Goal: Check status: Check status

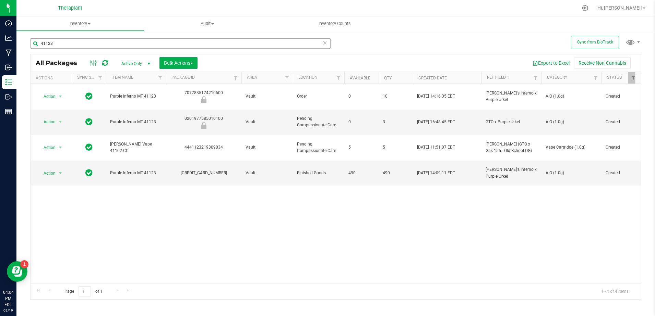
click at [120, 43] on input "41123" at bounding box center [180, 43] width 300 height 10
type input "41262"
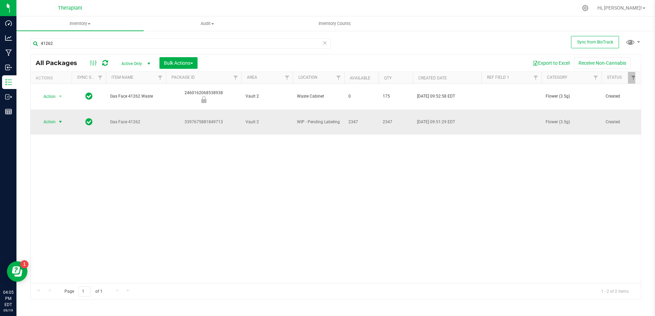
click at [58, 119] on span "select" at bounding box center [60, 121] width 5 height 5
click at [64, 124] on li "Create package" at bounding box center [64, 124] width 53 height 10
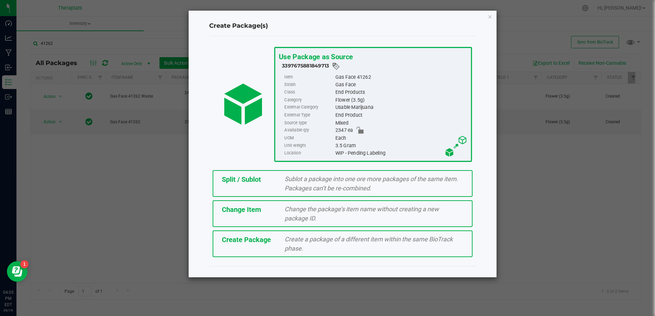
click at [404, 181] on span "Sublot a package into one ore more packages of the same item. Packages can’t be…" at bounding box center [371, 184] width 173 height 16
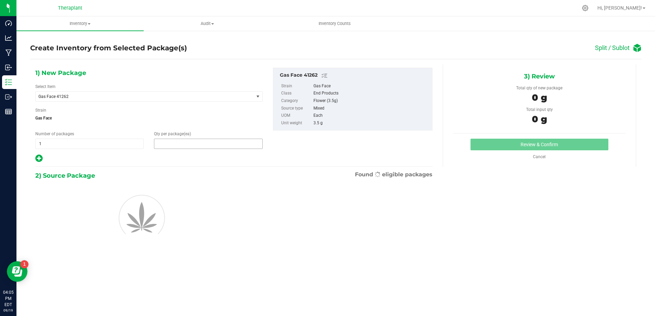
click at [174, 142] on span at bounding box center [208, 144] width 108 height 10
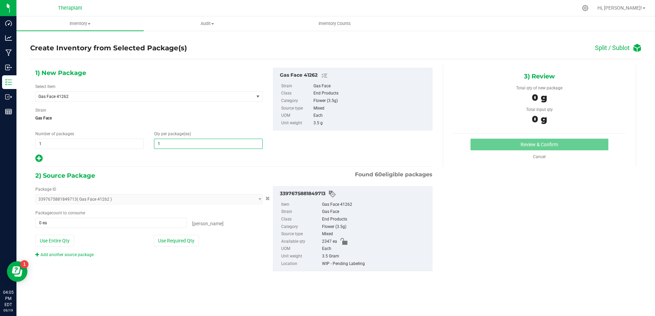
type input "11"
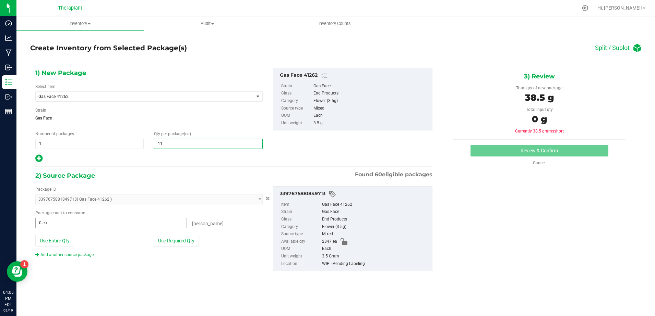
click at [59, 217] on div "Package count to consume 0 ea 0 eaches" at bounding box center [148, 219] width 227 height 18
type input "11"
click at [53, 221] on span at bounding box center [111, 223] width 152 height 10
type input "11"
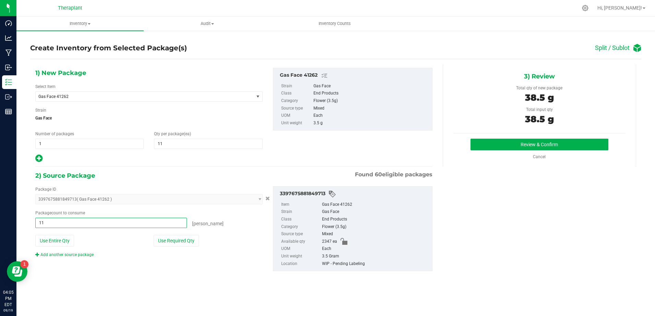
click at [189, 167] on hr at bounding box center [233, 167] width 397 height 1
type input "11 ea"
click at [494, 143] on button "Review & Confirm" at bounding box center [539, 145] width 138 height 12
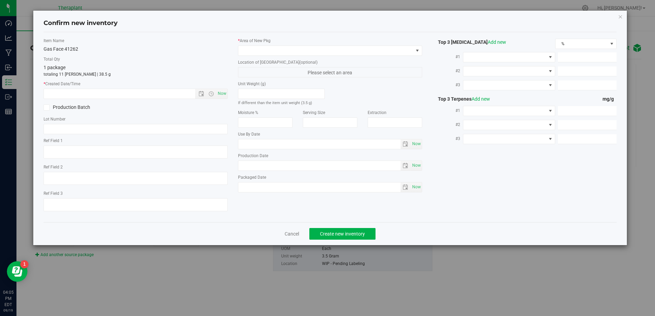
type input "[DATE]"
click at [221, 92] on span "Now" at bounding box center [222, 94] width 12 height 10
type input "9/19/2025 4:05 PM"
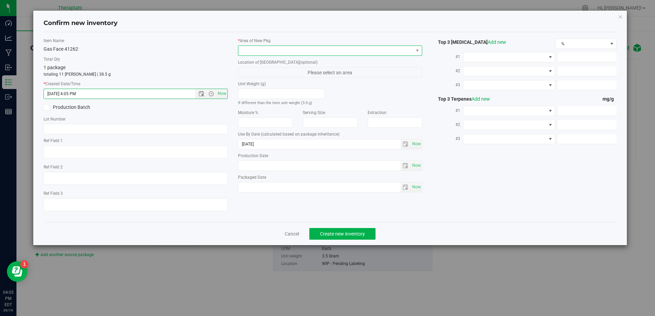
click at [253, 50] on span at bounding box center [325, 51] width 175 height 10
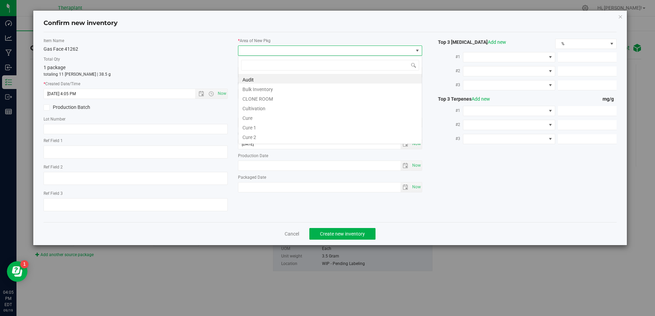
scroll to position [10, 184]
type input "v"
click at [252, 99] on li "Vault" at bounding box center [329, 98] width 183 height 10
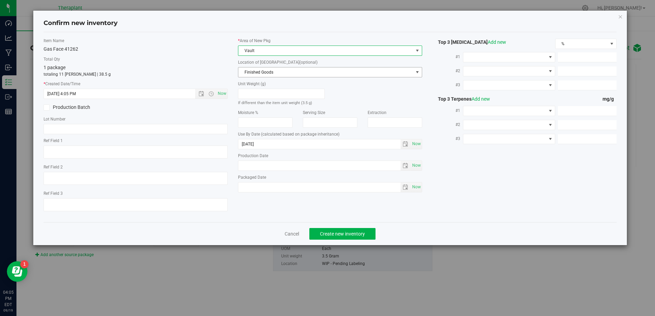
click at [260, 71] on span "Finished Goods" at bounding box center [325, 73] width 175 height 10
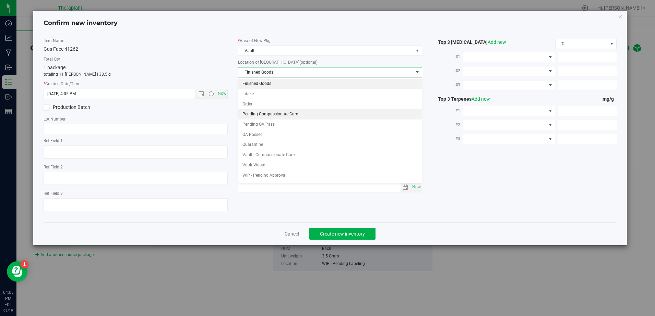
click at [264, 112] on li "Pending Compassionate Care" at bounding box center [329, 114] width 183 height 10
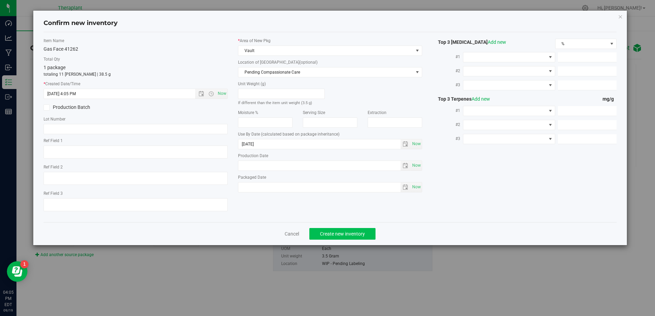
click at [339, 230] on div "Cancel Create new inventory" at bounding box center [330, 233] width 573 height 23
click at [339, 231] on span "Create new inventory" at bounding box center [342, 233] width 45 height 5
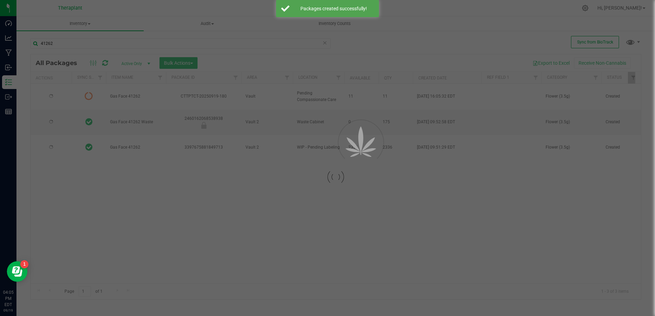
type input "[DATE]"
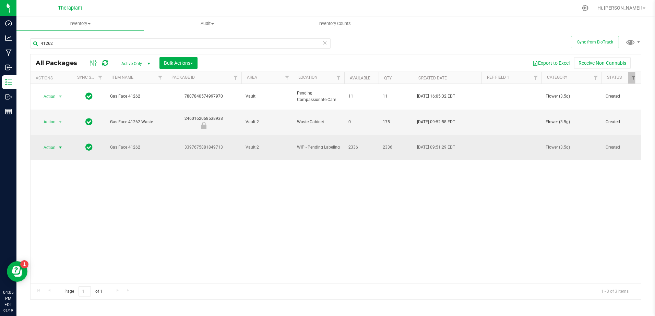
click at [56, 143] on span "Action" at bounding box center [46, 148] width 19 height 10
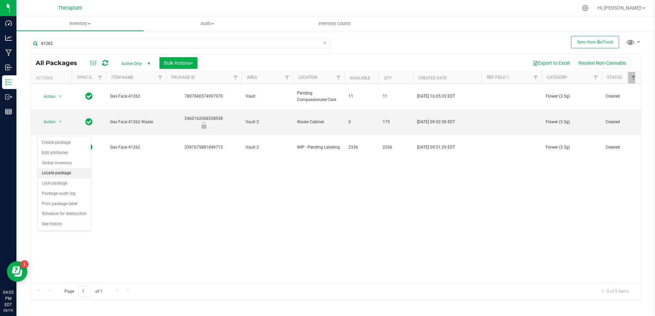
click at [64, 173] on li "Locate package" at bounding box center [64, 173] width 53 height 10
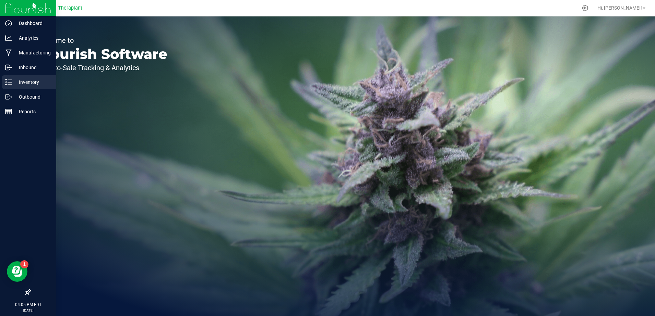
click at [11, 84] on icon at bounding box center [8, 82] width 7 height 7
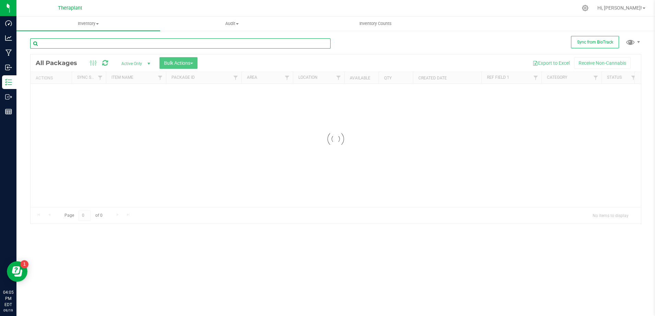
click at [69, 45] on input "text" at bounding box center [180, 43] width 300 height 10
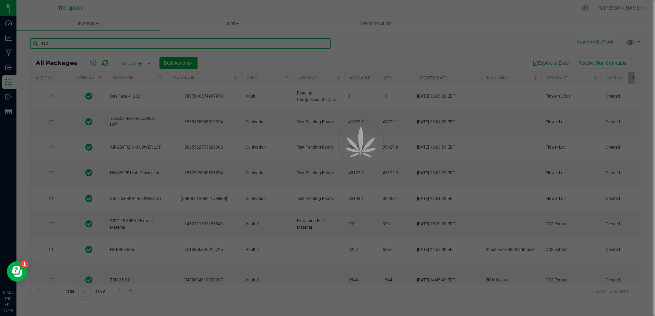
type input "4126"
type input "[DATE]"
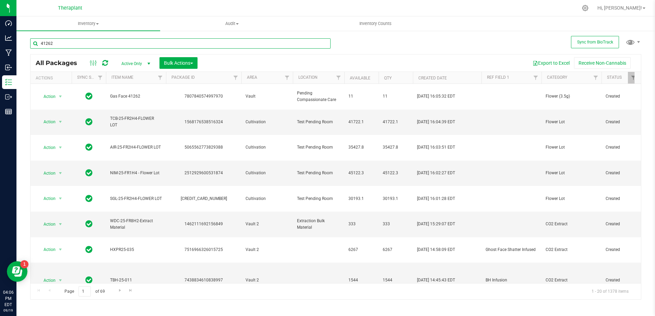
type input "41262"
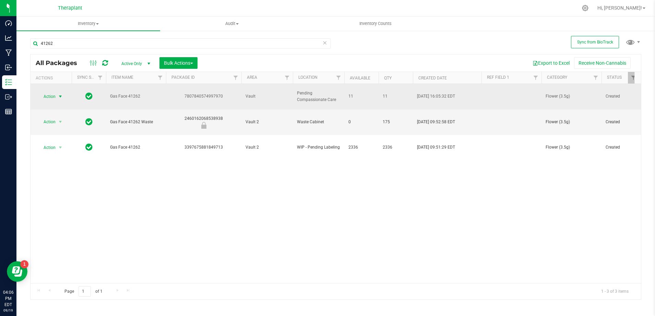
click at [57, 94] on span "select" at bounding box center [60, 97] width 9 height 10
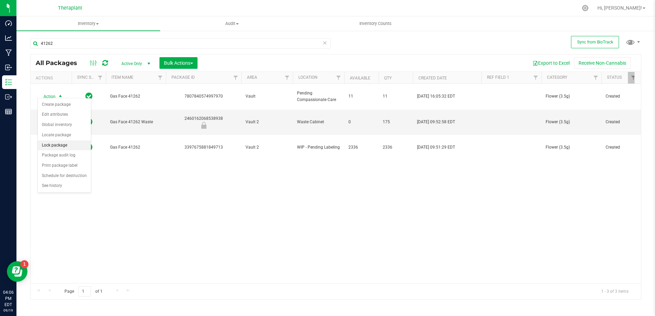
click at [60, 146] on li "Lock package" at bounding box center [64, 146] width 53 height 10
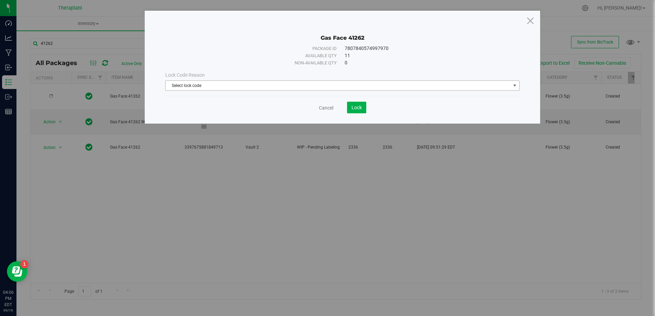
click at [216, 84] on span "Select lock code" at bounding box center [338, 86] width 345 height 10
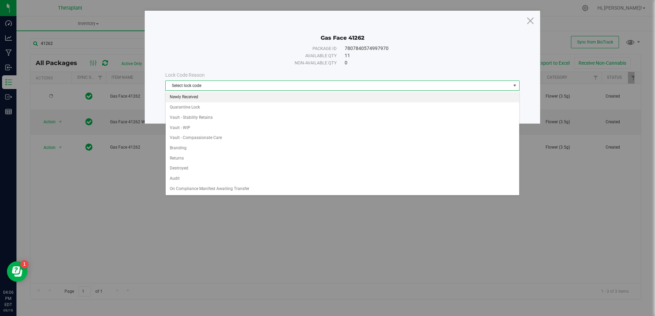
click at [205, 97] on li "Newly Received" at bounding box center [342, 97] width 353 height 10
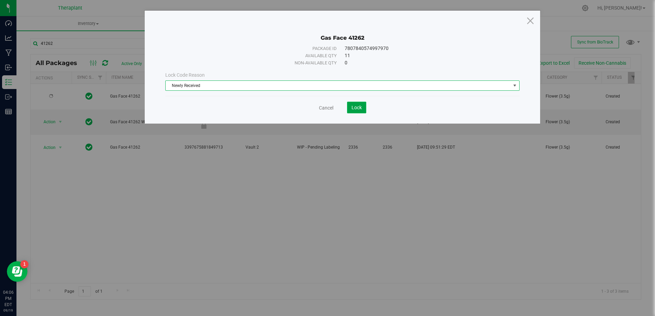
click at [355, 103] on button "Lock" at bounding box center [356, 108] width 19 height 12
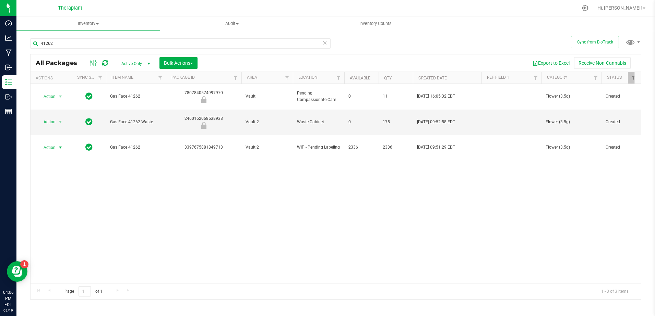
click at [56, 143] on span "select" at bounding box center [60, 148] width 9 height 10
click at [65, 173] on li "Locate package" at bounding box center [64, 174] width 53 height 10
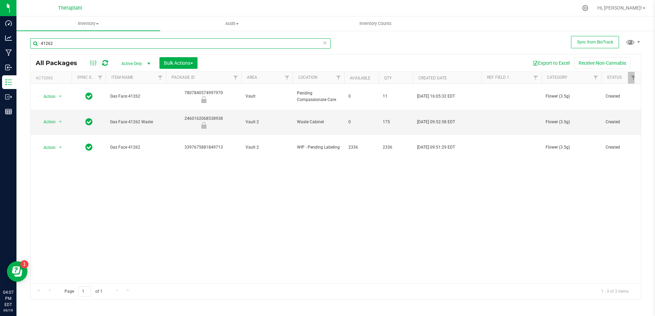
click at [80, 43] on input "41262" at bounding box center [180, 43] width 300 height 10
type input "41254"
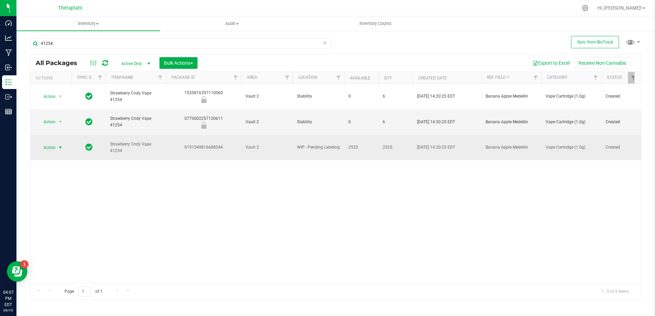
click at [53, 143] on span "Action" at bounding box center [46, 148] width 19 height 10
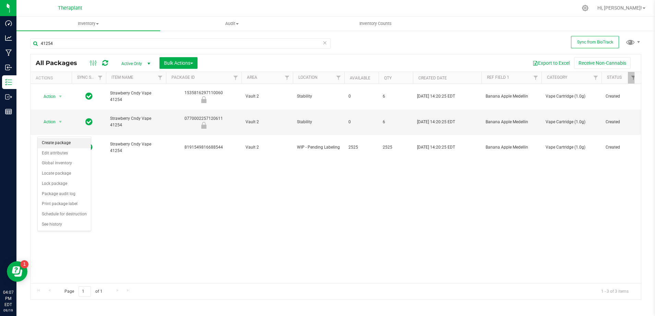
click at [62, 143] on li "Create package" at bounding box center [64, 143] width 53 height 10
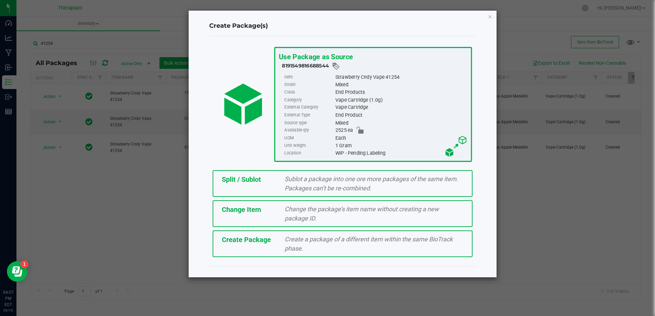
click at [243, 182] on span "Split / Sublot" at bounding box center [241, 180] width 39 height 8
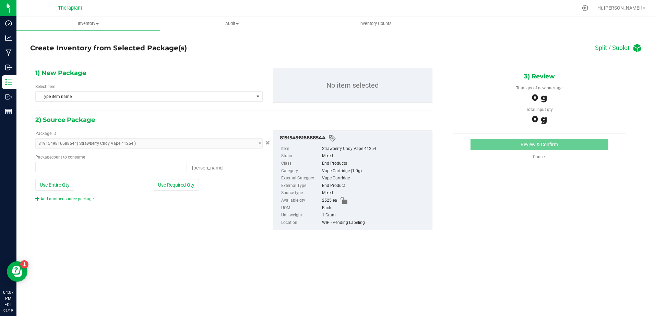
type input "0 ea"
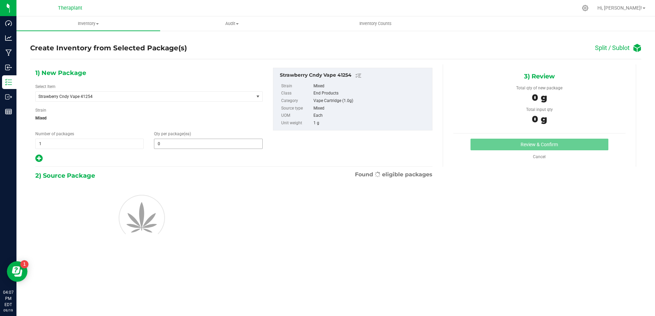
click at [208, 145] on input "0" at bounding box center [208, 144] width 108 height 10
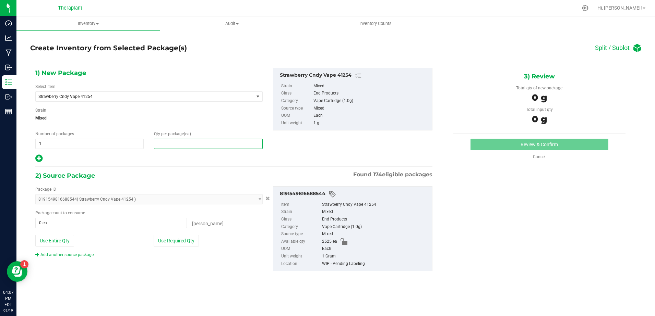
type input "5"
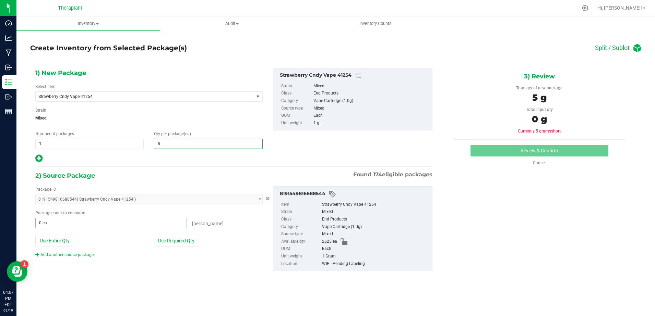
type input "5"
click at [60, 221] on span "0 ea 0" at bounding box center [111, 223] width 152 height 10
type input "5"
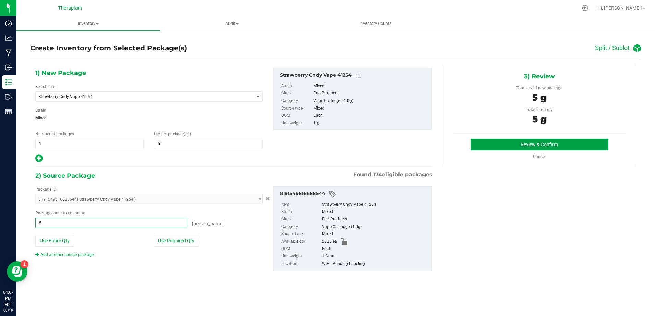
type input "5 ea"
click at [491, 142] on button "Review & Confirm" at bounding box center [539, 145] width 138 height 12
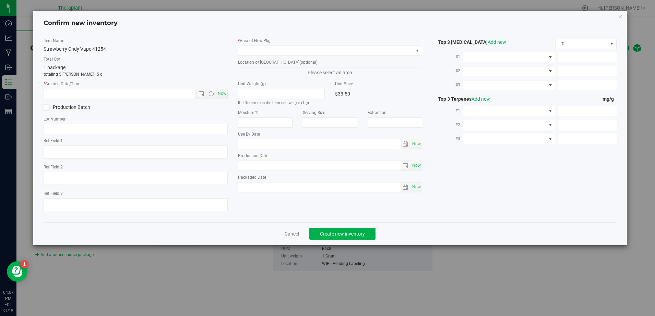
type textarea "Banana Apple Medellin"
type input "[DATE]"
click at [223, 96] on span "Now" at bounding box center [222, 94] width 12 height 10
type input "[DATE] 4:07 PM"
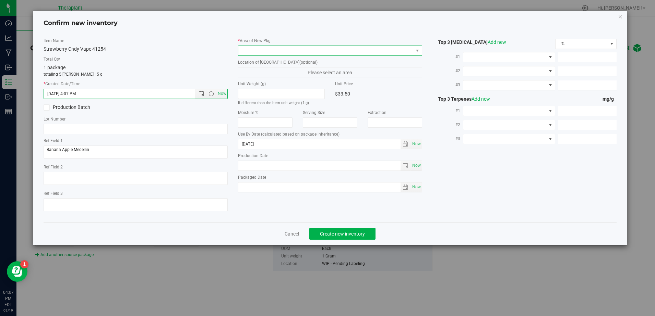
click at [246, 53] on span at bounding box center [325, 51] width 175 height 10
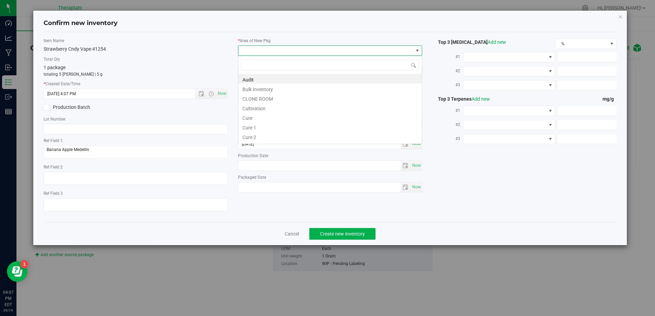
scroll to position [10, 184]
type input "va"
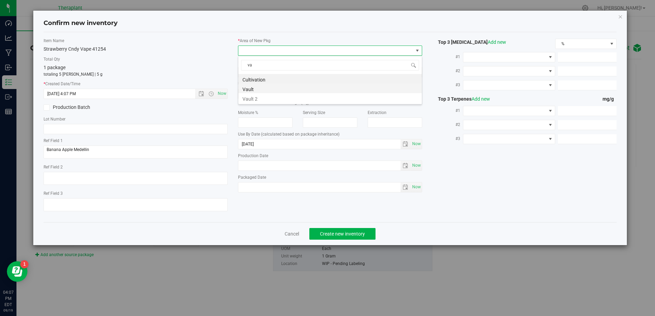
click at [254, 90] on li "Vault" at bounding box center [329, 89] width 183 height 10
click at [256, 72] on span "Finished Goods" at bounding box center [325, 73] width 175 height 10
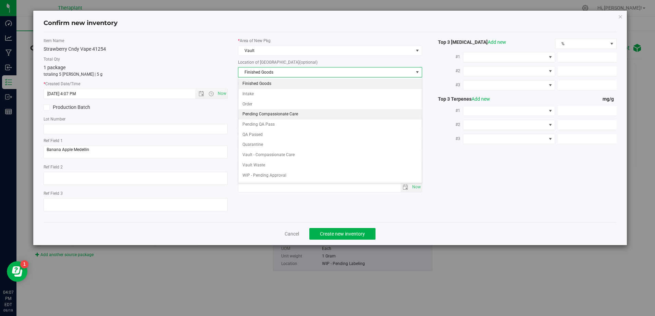
click at [264, 112] on li "Pending Compassionate Care" at bounding box center [329, 114] width 183 height 10
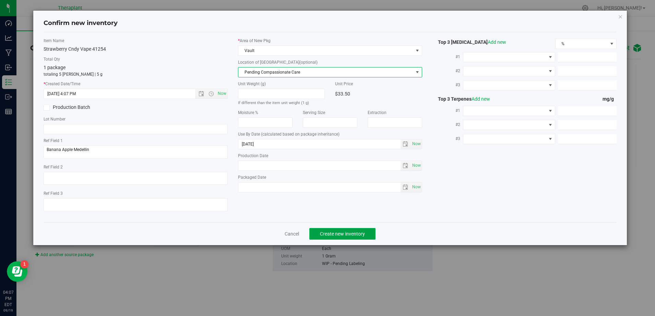
click at [343, 233] on span "Create new inventory" at bounding box center [342, 233] width 45 height 5
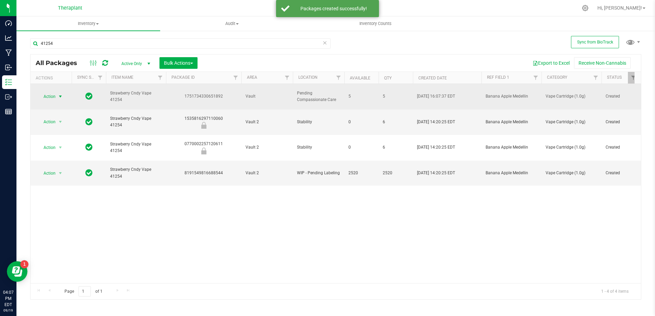
click at [63, 94] on span "select" at bounding box center [60, 96] width 5 height 5
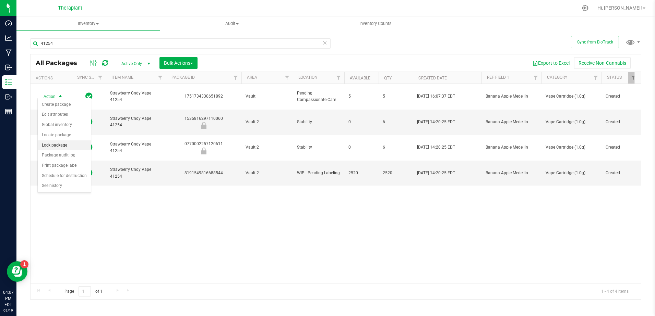
click at [61, 145] on li "Lock package" at bounding box center [64, 146] width 53 height 10
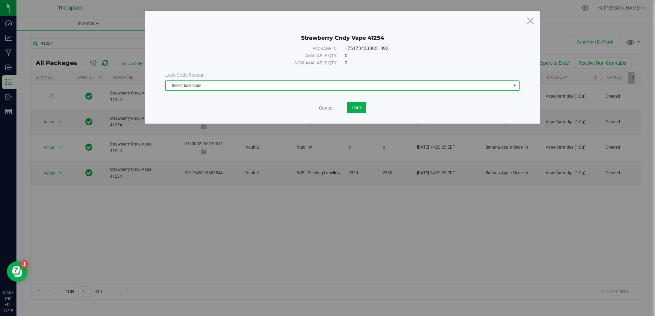
click at [375, 86] on span "Select lock code" at bounding box center [338, 86] width 345 height 10
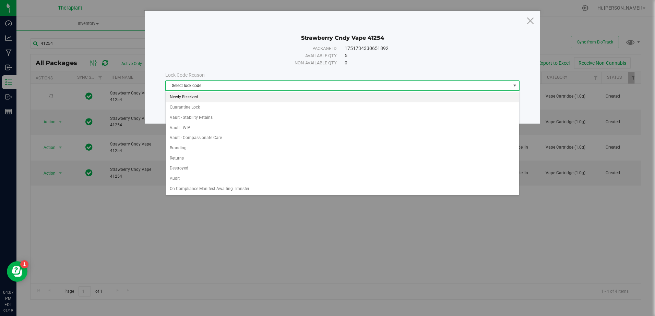
click at [187, 95] on li "Newly Received" at bounding box center [342, 97] width 353 height 10
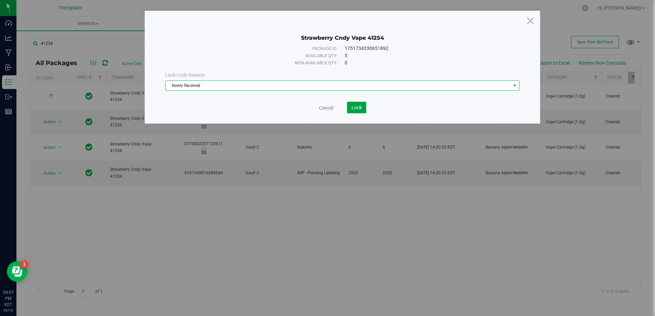
click at [358, 105] on span "Lock" at bounding box center [356, 107] width 10 height 5
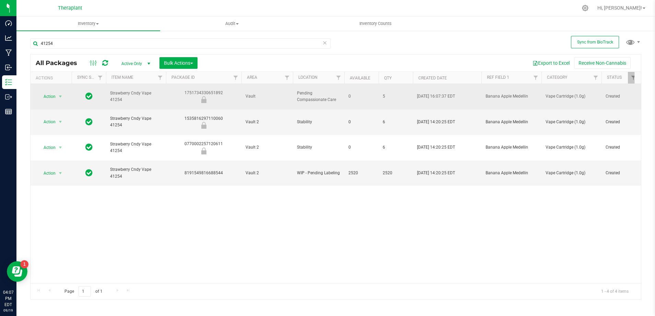
click at [525, 93] on span "Banana Apple Medellin" at bounding box center [511, 96] width 52 height 7
type input "Banana Apple Medellin/ sativa"
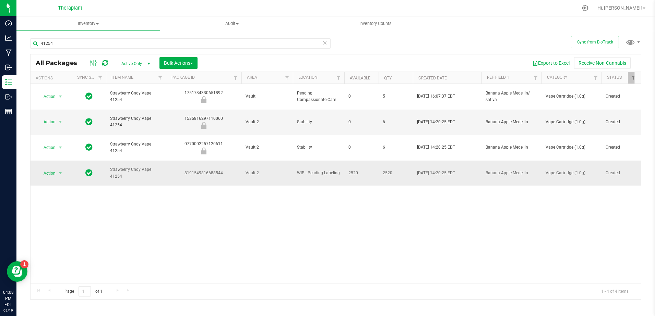
click at [529, 170] on span "Banana Apple Medellin" at bounding box center [511, 173] width 52 height 7
type input "Banana Apple Medellin/ Sativa"
click at [447, 246] on div "All Packages Active Only Active Only Lab Samples Locked All External Internal B…" at bounding box center [335, 177] width 611 height 246
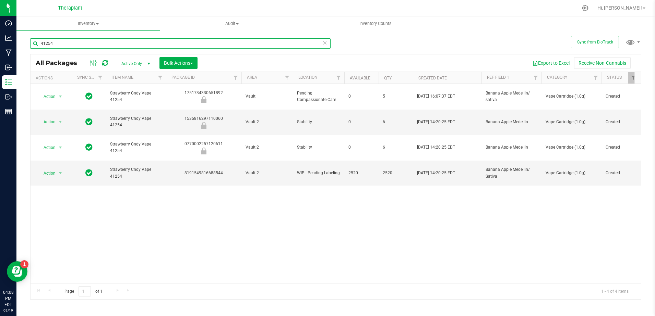
click at [59, 44] on input "41254" at bounding box center [180, 43] width 300 height 10
type input "41262"
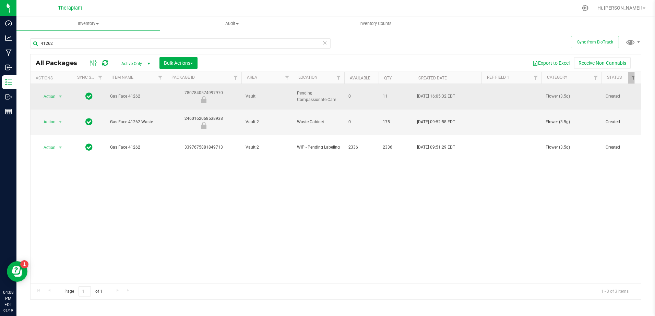
click at [494, 94] on td at bounding box center [511, 97] width 60 height 26
type input "Hybrid"
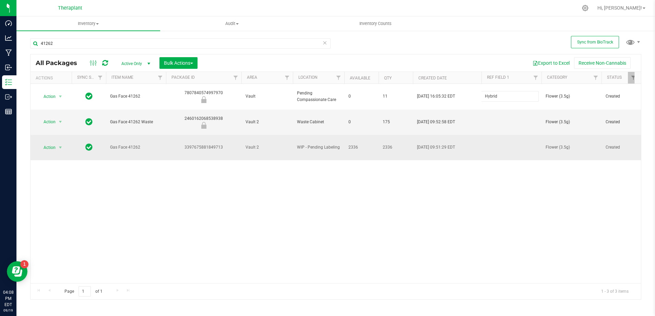
click at [496, 134] on div "All Packages Active Only Active Only Lab Samples Locked All External Internal B…" at bounding box center [335, 177] width 611 height 246
click at [496, 135] on td at bounding box center [511, 147] width 60 height 25
type input "Hybrid"
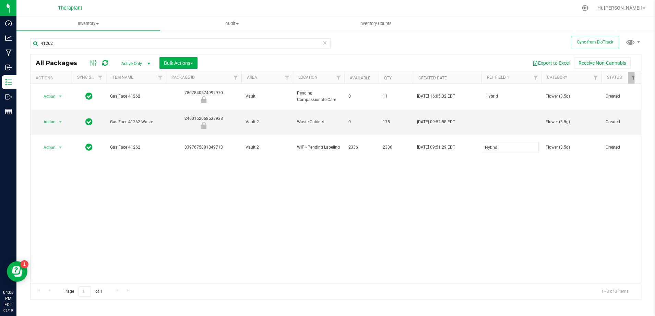
click at [465, 192] on div "All Packages Active Only Active Only Lab Samples Locked All External Internal B…" at bounding box center [335, 177] width 611 height 246
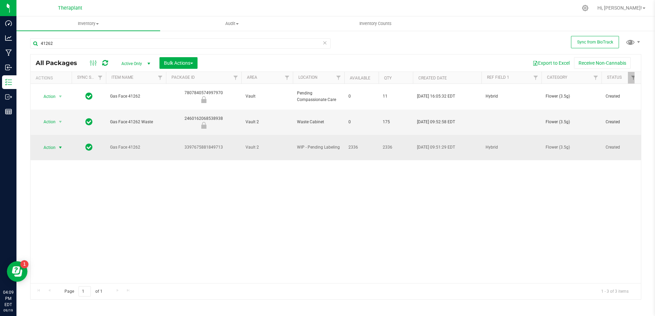
click at [50, 143] on span "Action" at bounding box center [46, 148] width 19 height 10
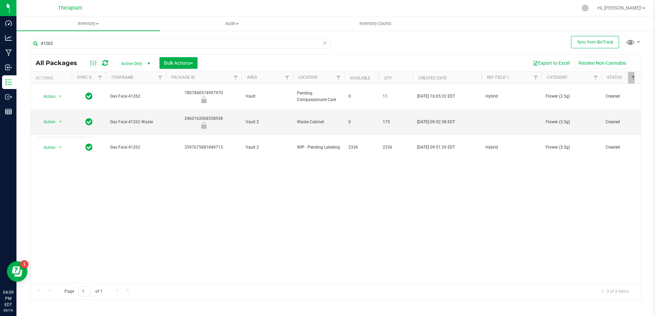
click at [180, 196] on div "Action Action Edit attributes Global inventory Locate package Package audit log…" at bounding box center [336, 183] width 610 height 199
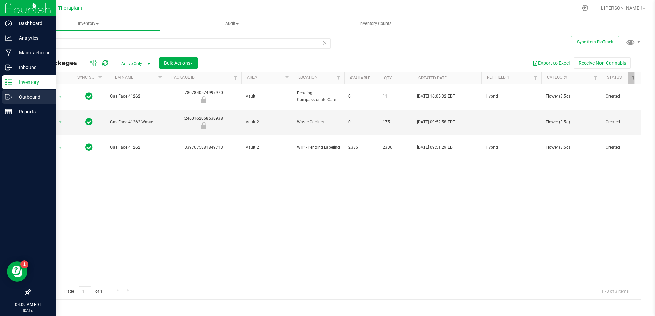
click at [14, 98] on p "Outbound" at bounding box center [32, 97] width 41 height 8
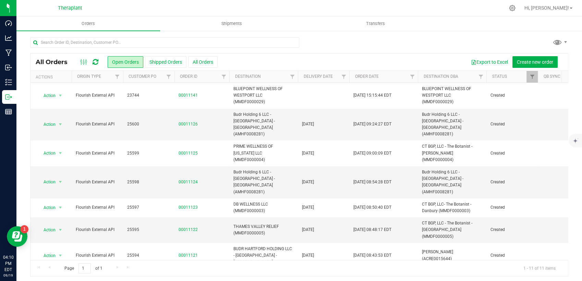
drag, startPoint x: 483, startPoint y: 0, endPoint x: 395, endPoint y: 45, distance: 98.4
click at [395, 45] on div at bounding box center [299, 45] width 538 height 16
click at [342, 77] on span "Filter" at bounding box center [343, 76] width 5 height 5
click at [407, 116] on span "select" at bounding box center [406, 118] width 5 height 5
click at [375, 56] on div "Export to Excel Create new order" at bounding box center [390, 62] width 345 height 12
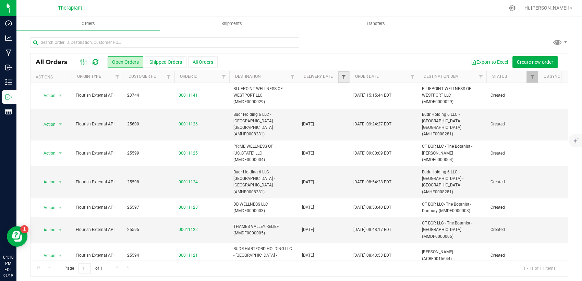
click at [341, 75] on span "Filter" at bounding box center [343, 76] width 5 height 5
click at [409, 118] on span "select" at bounding box center [406, 118] width 5 height 5
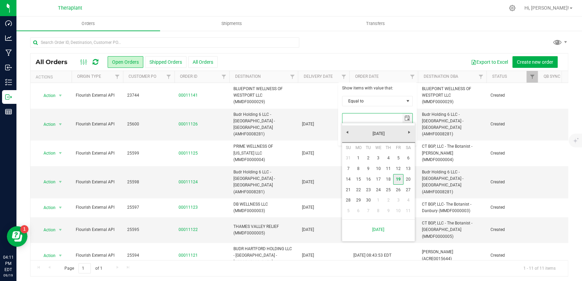
click at [400, 180] on link "19" at bounding box center [398, 179] width 10 height 11
type input "[DATE]"
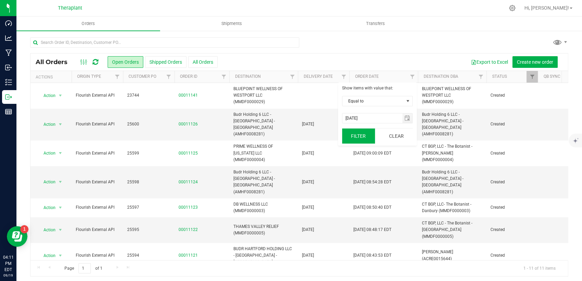
click at [362, 134] on button "Filter" at bounding box center [358, 136] width 33 height 15
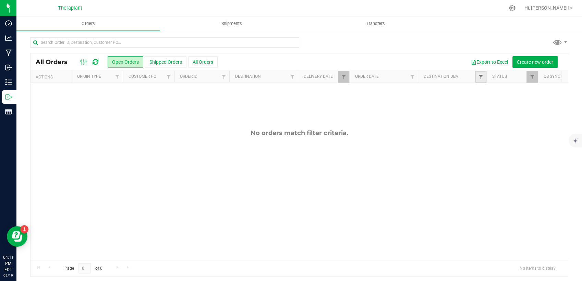
click at [482, 77] on span "Filter" at bounding box center [480, 76] width 5 height 5
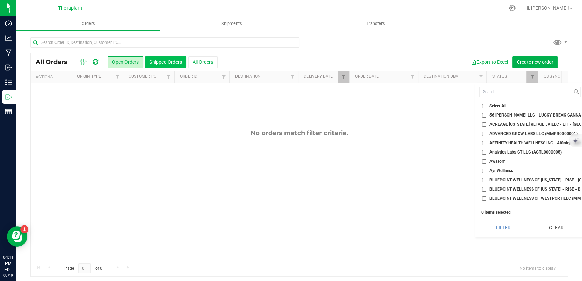
click at [176, 62] on button "Shipped Orders" at bounding box center [165, 62] width 41 height 12
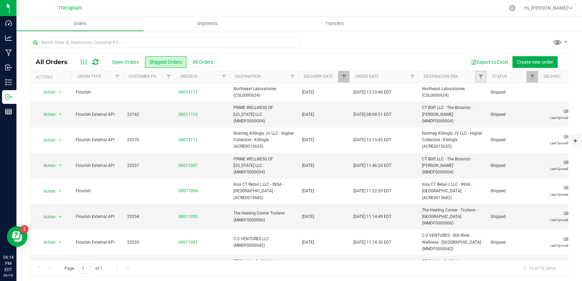
click at [479, 81] on link "Filter" at bounding box center [480, 77] width 11 height 12
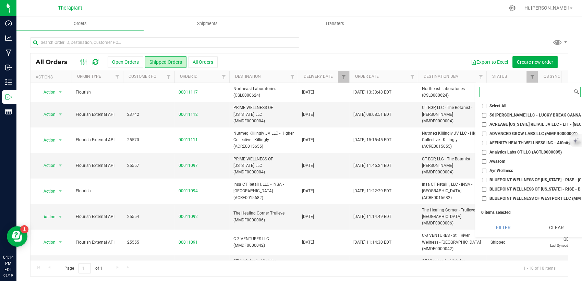
click at [491, 94] on input at bounding box center [526, 92] width 93 height 10
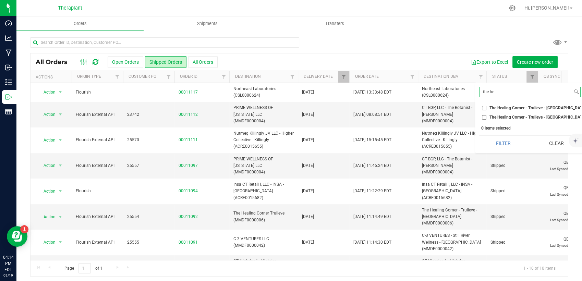
type input "the he"
click at [513, 106] on span "The Healing Corner - Trulieve - [GEOGRAPHIC_DATA] (AMHF0008263)" at bounding box center [554, 108] width 129 height 4
click at [486, 106] on input "The Healing Corner - Trulieve - [GEOGRAPHIC_DATA] (AMHF0008263)" at bounding box center [484, 108] width 4 height 4
checkbox input "true"
click at [508, 118] on span "The Healing Corner - Trulieve - [GEOGRAPHIC_DATA] (MMDF0000006)" at bounding box center [555, 117] width 130 height 4
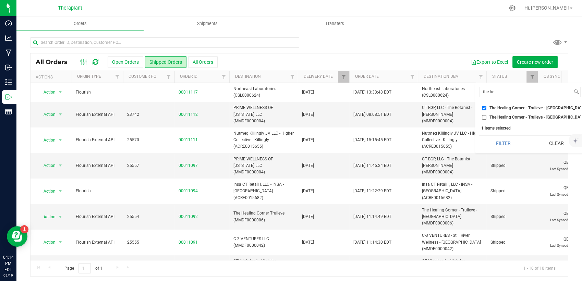
click at [486, 118] on input "The Healing Corner - Trulieve - [GEOGRAPHIC_DATA] (MMDF0000006)" at bounding box center [484, 117] width 4 height 4
checkbox input "true"
click at [502, 145] on button "Filter" at bounding box center [503, 143] width 48 height 15
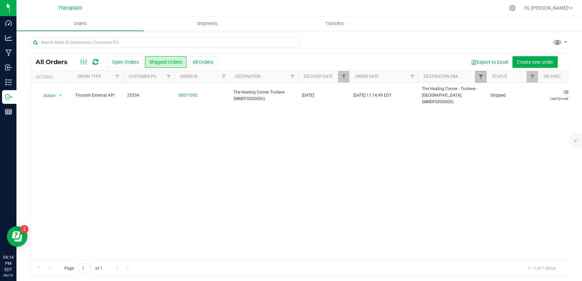
click at [480, 78] on span "Filter" at bounding box center [480, 76] width 5 height 5
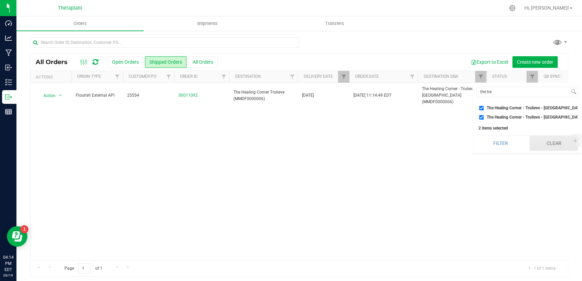
click at [547, 151] on button "Clear" at bounding box center [554, 143] width 48 height 15
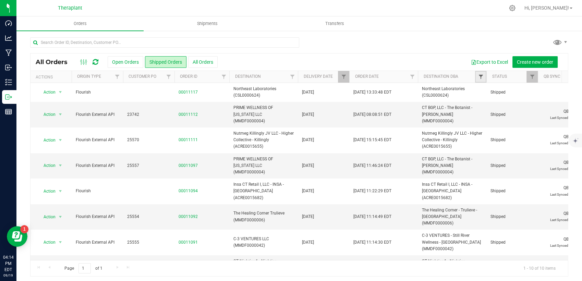
click at [478, 76] on span "Filter" at bounding box center [480, 76] width 5 height 5
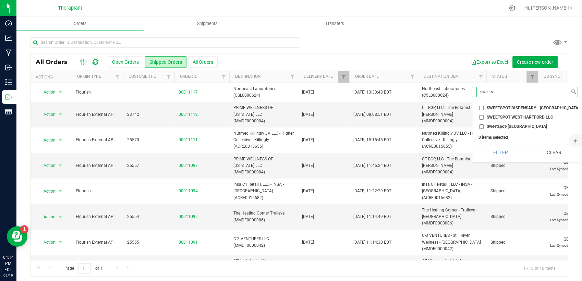
type input "sweets"
click at [498, 109] on span "SWEETSPOT DISPENSARY - [GEOGRAPHIC_DATA] (AMHF0008284)" at bounding box center [549, 108] width 125 height 4
click at [484, 109] on input "SWEETSPOT DISPENSARY - [GEOGRAPHIC_DATA] (AMHF0008284)" at bounding box center [481, 108] width 4 height 4
checkbox input "true"
click at [489, 159] on button "Filter" at bounding box center [500, 152] width 48 height 15
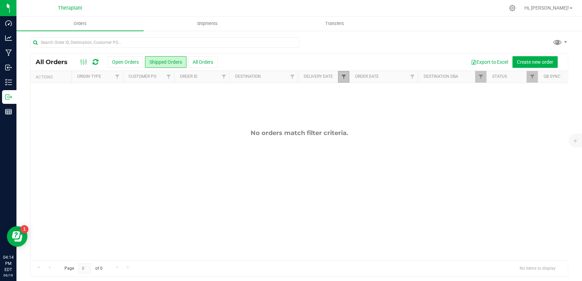
click at [345, 75] on span "Filter" at bounding box center [343, 76] width 5 height 5
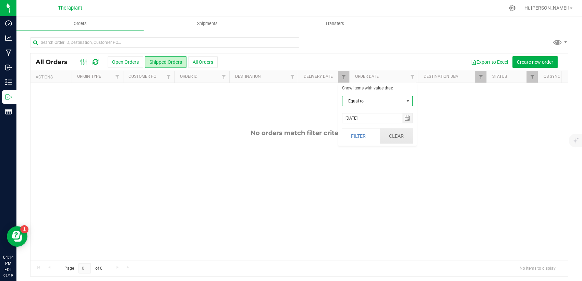
click at [396, 141] on button "Clear" at bounding box center [396, 136] width 33 height 15
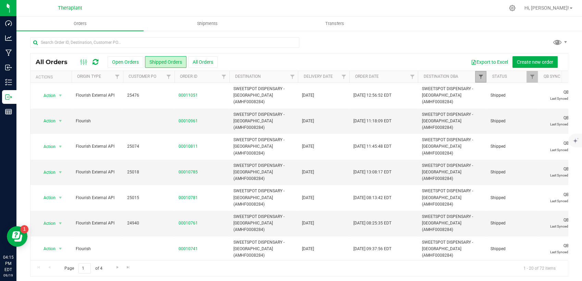
click at [481, 76] on span "Filter" at bounding box center [480, 76] width 5 height 5
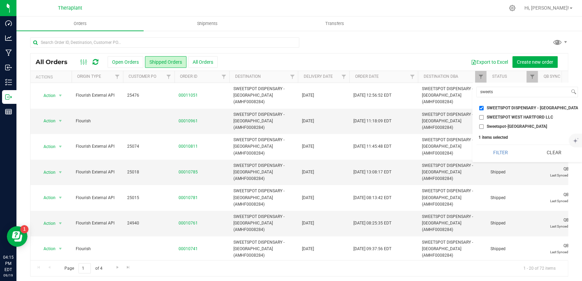
click at [509, 115] on span "SWEETSPOT WEST HARTFORD LLC" at bounding box center [520, 117] width 67 height 4
click at [484, 115] on input "SWEETSPOT WEST HARTFORD LLC" at bounding box center [481, 117] width 4 height 4
checkbox input "true"
click at [509, 107] on span "SWEETSPOT DISPENSARY - [GEOGRAPHIC_DATA] (AMHF0008284)" at bounding box center [549, 108] width 125 height 4
click at [484, 107] on input "SWEETSPOT DISPENSARY - [GEOGRAPHIC_DATA] (AMHF0008284)" at bounding box center [481, 108] width 4 height 4
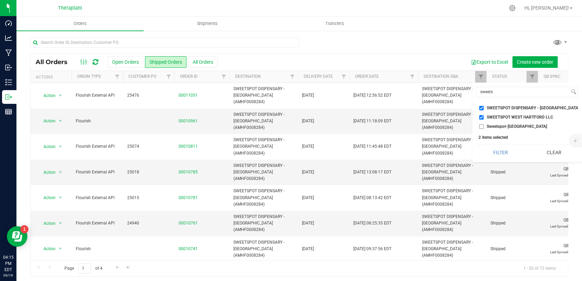
checkbox input "false"
click at [502, 155] on button "Filter" at bounding box center [500, 152] width 48 height 15
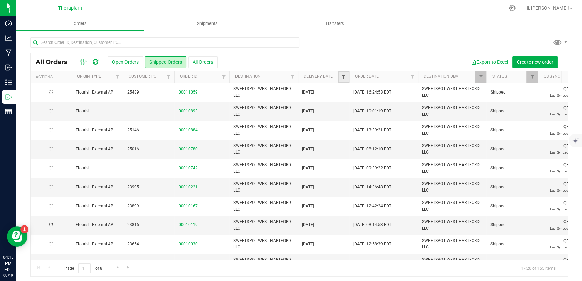
click at [345, 78] on span "Filter" at bounding box center [343, 76] width 5 height 5
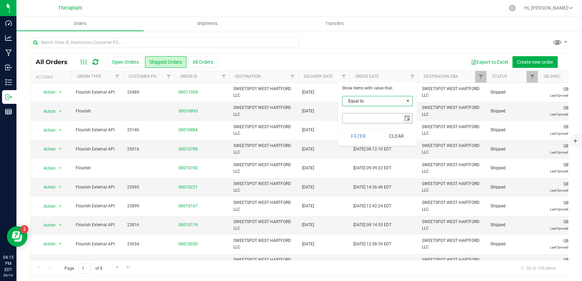
click at [406, 118] on span "select" at bounding box center [406, 118] width 5 height 5
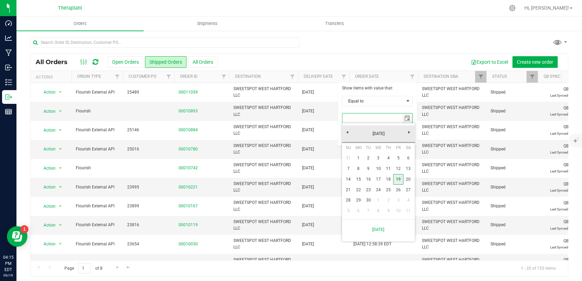
click at [398, 177] on link "19" at bounding box center [398, 179] width 10 height 11
type input "[DATE]"
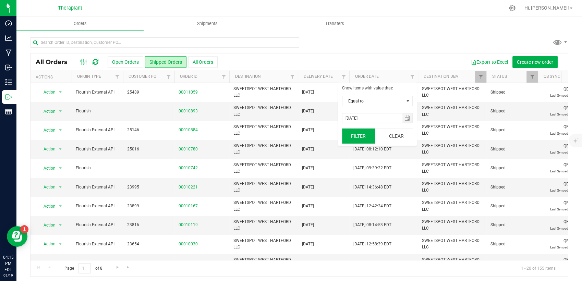
click at [364, 135] on button "Filter" at bounding box center [358, 136] width 33 height 15
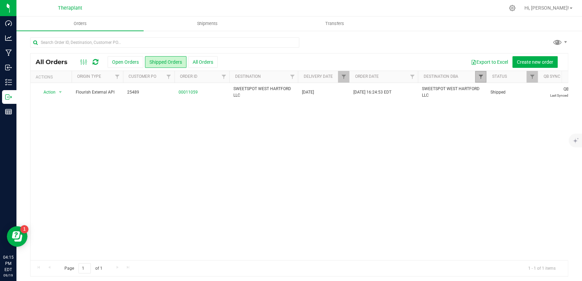
click at [481, 76] on span "Filter" at bounding box center [480, 76] width 5 height 5
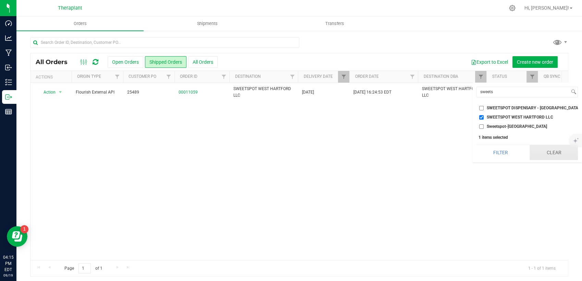
click at [547, 158] on button "Clear" at bounding box center [554, 152] width 48 height 15
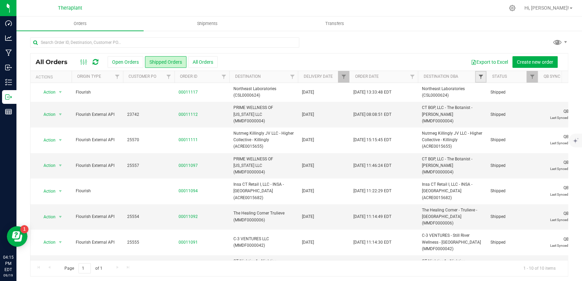
click at [483, 77] on span "Filter" at bounding box center [480, 76] width 5 height 5
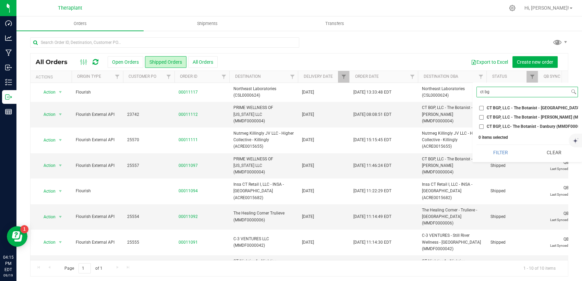
type input "ct bg"
click at [496, 117] on span "CT BGP, LLC - The Botanist - [PERSON_NAME] (MMDF0000004)" at bounding box center [546, 117] width 119 height 4
click at [484, 117] on input "CT BGP, LLC - The Botanist - [PERSON_NAME] (MMDF0000004)" at bounding box center [481, 117] width 4 height 4
checkbox input "true"
drag, startPoint x: 496, startPoint y: 155, endPoint x: 473, endPoint y: 135, distance: 30.9
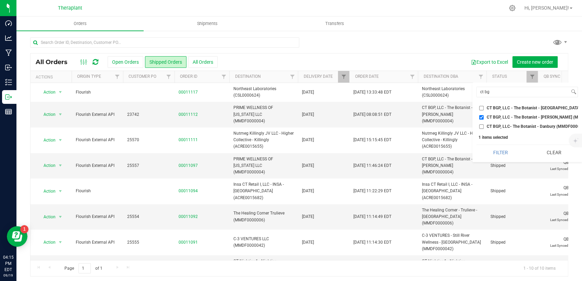
click at [495, 155] on button "Filter" at bounding box center [500, 152] width 48 height 15
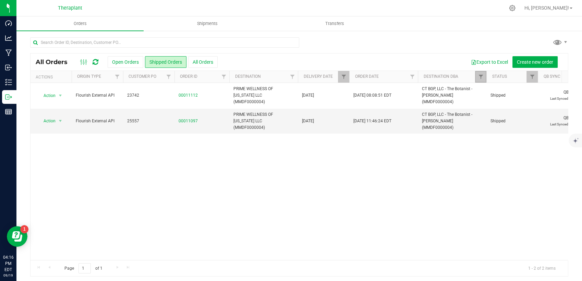
click at [484, 76] on link "Filter" at bounding box center [480, 77] width 11 height 12
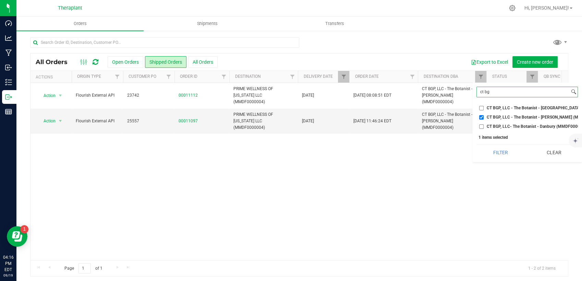
click at [530, 94] on input "ct bg" at bounding box center [523, 92] width 93 height 10
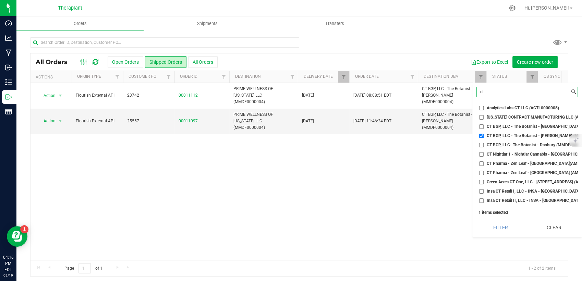
type input "c"
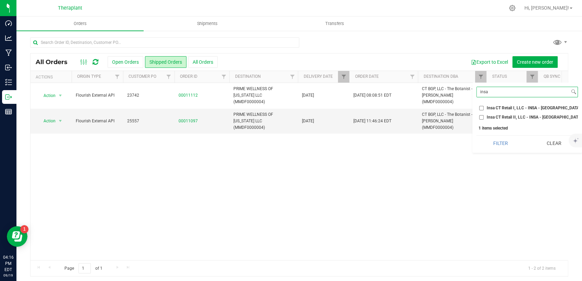
type input "insa"
click at [528, 116] on span "Insa CT Retail II, LLC - INSA - [GEOGRAPHIC_DATA] (ACRE0015678)" at bounding box center [550, 117] width 126 height 4
click at [484, 116] on input "Insa CT Retail II, LLC - INSA - [GEOGRAPHIC_DATA] (ACRE0015678)" at bounding box center [481, 117] width 4 height 4
checkbox input "true"
click at [527, 108] on span "Insa CT Retail I, LLC - INSA - [GEOGRAPHIC_DATA] (ACRE0015682)" at bounding box center [549, 108] width 125 height 4
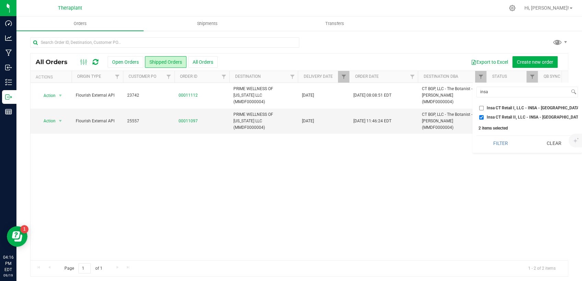
click at [484, 108] on input "Insa CT Retail I, LLC - INSA - [GEOGRAPHIC_DATA] (ACRE0015682)" at bounding box center [481, 108] width 4 height 4
checkbox input "true"
click at [514, 116] on span "Insa CT Retail II, LLC - INSA - [GEOGRAPHIC_DATA] (ACRE0015678)" at bounding box center [550, 117] width 126 height 4
click at [484, 116] on input "Insa CT Retail II, LLC - INSA - [GEOGRAPHIC_DATA] (ACRE0015678)" at bounding box center [481, 117] width 4 height 4
checkbox input "false"
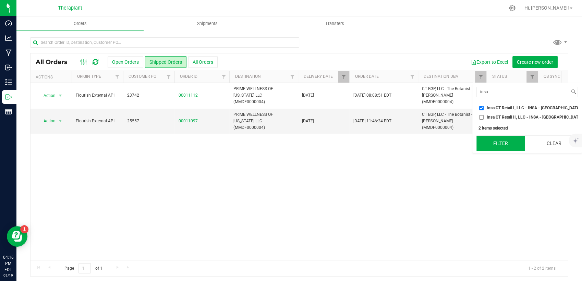
click at [485, 144] on button "Filter" at bounding box center [500, 143] width 48 height 15
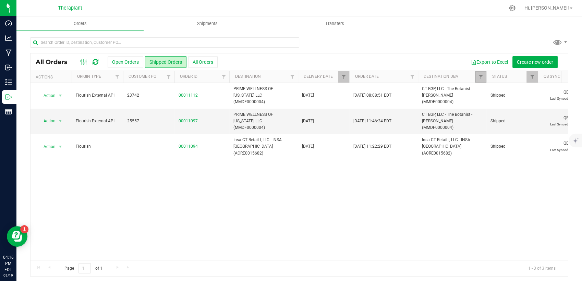
click at [477, 77] on link "Filter" at bounding box center [480, 77] width 11 height 12
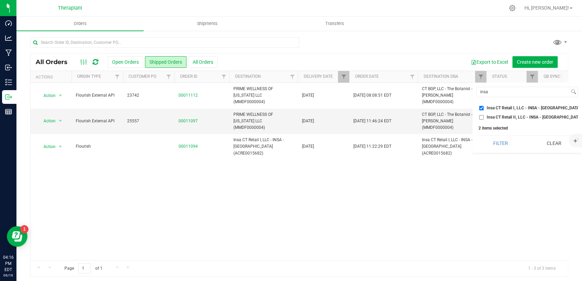
drag, startPoint x: 550, startPoint y: 150, endPoint x: 509, endPoint y: 108, distance: 59.4
click at [550, 150] on button "Clear" at bounding box center [554, 143] width 48 height 15
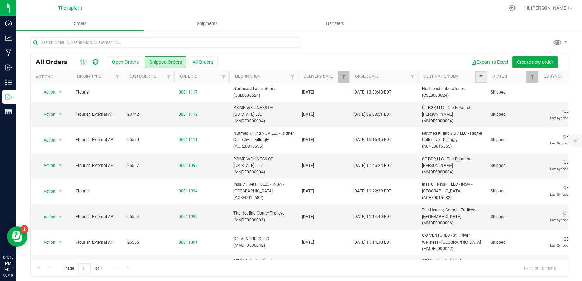
click at [478, 78] on span "Filter" at bounding box center [480, 76] width 5 height 5
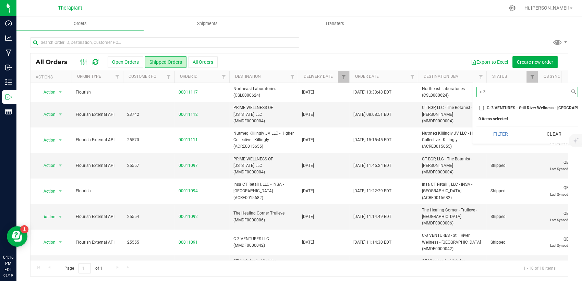
type input "c-3"
click at [497, 106] on span "C-3 VENTURES - Still River Wellness - [GEOGRAPHIC_DATA] (MMDF0000042)" at bounding box center [558, 108] width 143 height 4
click at [484, 106] on input "C-3 VENTURES - Still River Wellness - [GEOGRAPHIC_DATA] (MMDF0000042)" at bounding box center [481, 108] width 4 height 4
checkbox input "true"
click at [489, 137] on button "Filter" at bounding box center [500, 133] width 48 height 15
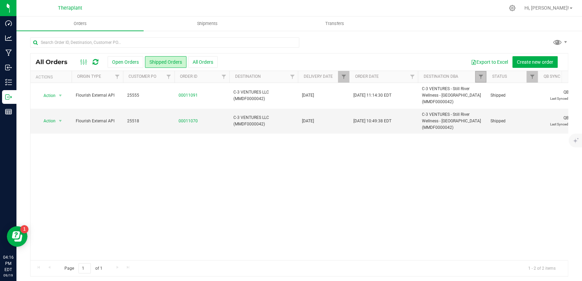
click at [478, 80] on link "Filter" at bounding box center [480, 77] width 11 height 12
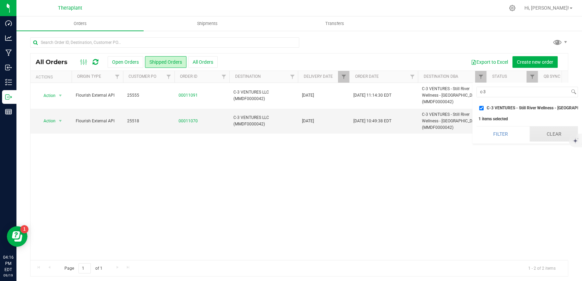
click at [551, 140] on button "Clear" at bounding box center [554, 133] width 48 height 15
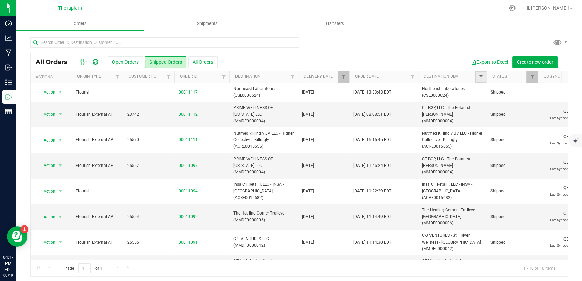
click at [479, 74] on span "Filter" at bounding box center [480, 76] width 5 height 5
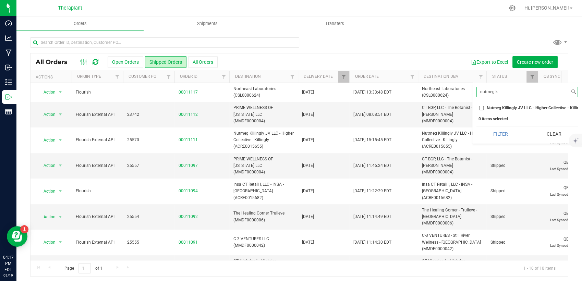
type input "nutmeg k"
click at [494, 106] on span "Nutmeg Killingly JV LLC - Higher Collective - Killingly (ACRE0015655)" at bounding box center [551, 108] width 129 height 4
click at [484, 106] on input "Nutmeg Killingly JV LLC - Higher Collective - Killingly (ACRE0015655)" at bounding box center [481, 108] width 4 height 4
checkbox input "true"
click at [497, 139] on button "Filter" at bounding box center [500, 133] width 48 height 15
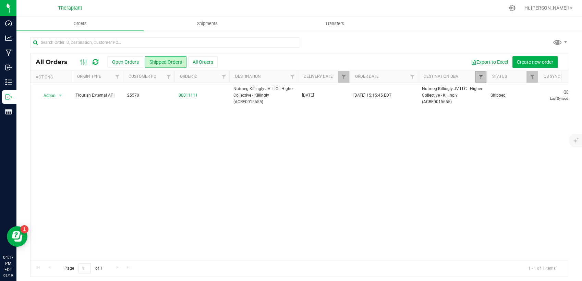
click at [483, 76] on span "Filter" at bounding box center [480, 76] width 5 height 5
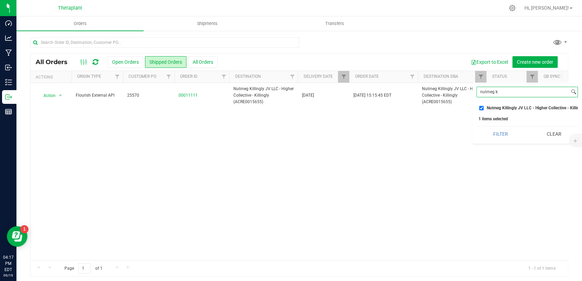
click at [505, 93] on input "nutmeg k" at bounding box center [523, 92] width 93 height 10
drag, startPoint x: 505, startPoint y: 93, endPoint x: 496, endPoint y: 94, distance: 8.6
click at [498, 95] on input "nutmeg k" at bounding box center [523, 92] width 93 height 10
type input "ct night"
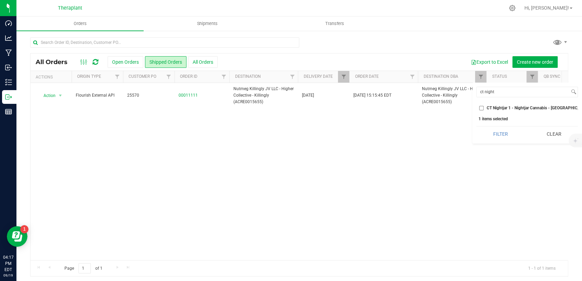
click at [512, 104] on ul "Select All 56 [PERSON_NAME] LLC - LUCKY BREAK CANNABIS - Bridgeport (ACFB000005…" at bounding box center [526, 106] width 101 height 9
click at [511, 104] on ul "Select All 56 [PERSON_NAME] LLC - LUCKY BREAK CANNABIS - Bridgeport (ACFB000005…" at bounding box center [526, 106] width 101 height 9
click at [510, 106] on li "CT Nightjar 1 - Nightjar Cannabis - [GEOGRAPHIC_DATA] (AMHF0008285)" at bounding box center [526, 108] width 101 height 7
drag, startPoint x: 510, startPoint y: 106, endPoint x: 501, endPoint y: 135, distance: 31.1
click at [505, 107] on span "CT Nightjar 1 - Nightjar Cannabis - [GEOGRAPHIC_DATA] (AMHF0008285)" at bounding box center [555, 108] width 136 height 4
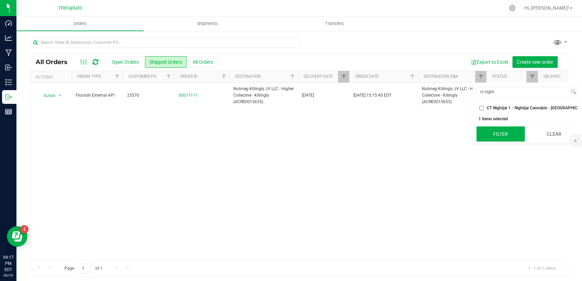
click at [484, 107] on input "CT Nightjar 1 - Nightjar Cannabis - [GEOGRAPHIC_DATA] (AMHF0008285)" at bounding box center [481, 108] width 4 height 4
checkbox input "true"
click at [503, 141] on button "Filter" at bounding box center [500, 133] width 48 height 15
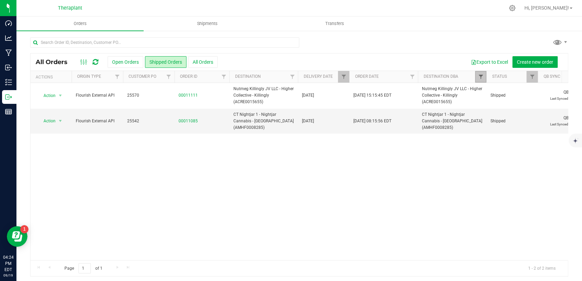
click at [479, 78] on span "Filter" at bounding box center [480, 76] width 5 height 5
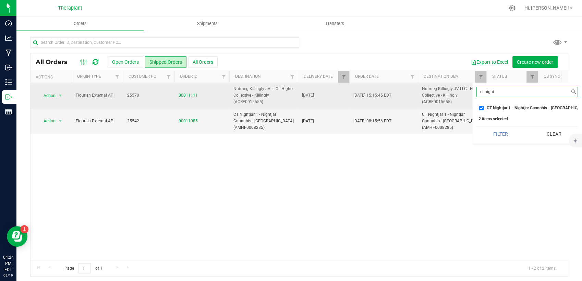
drag, startPoint x: 499, startPoint y: 92, endPoint x: 456, endPoint y: 98, distance: 43.6
click at [456, 98] on body "Dashboard Analytics Manufacturing Inbound Inventory Outbound Reports 04:24 PM E…" at bounding box center [291, 140] width 582 height 281
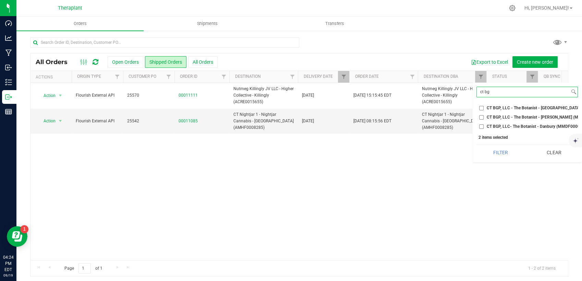
type input "ct bg"
click at [498, 117] on span "CT BGP, LLC - The Botanist - [PERSON_NAME] (MMDF0000004)" at bounding box center [546, 117] width 119 height 4
click at [484, 117] on input "CT BGP, LLC - The Botanist - [PERSON_NAME] (MMDF0000004)" at bounding box center [481, 117] width 4 height 4
checkbox input "true"
click at [499, 160] on button "Filter" at bounding box center [500, 152] width 48 height 15
